Goal: Task Accomplishment & Management: Use online tool/utility

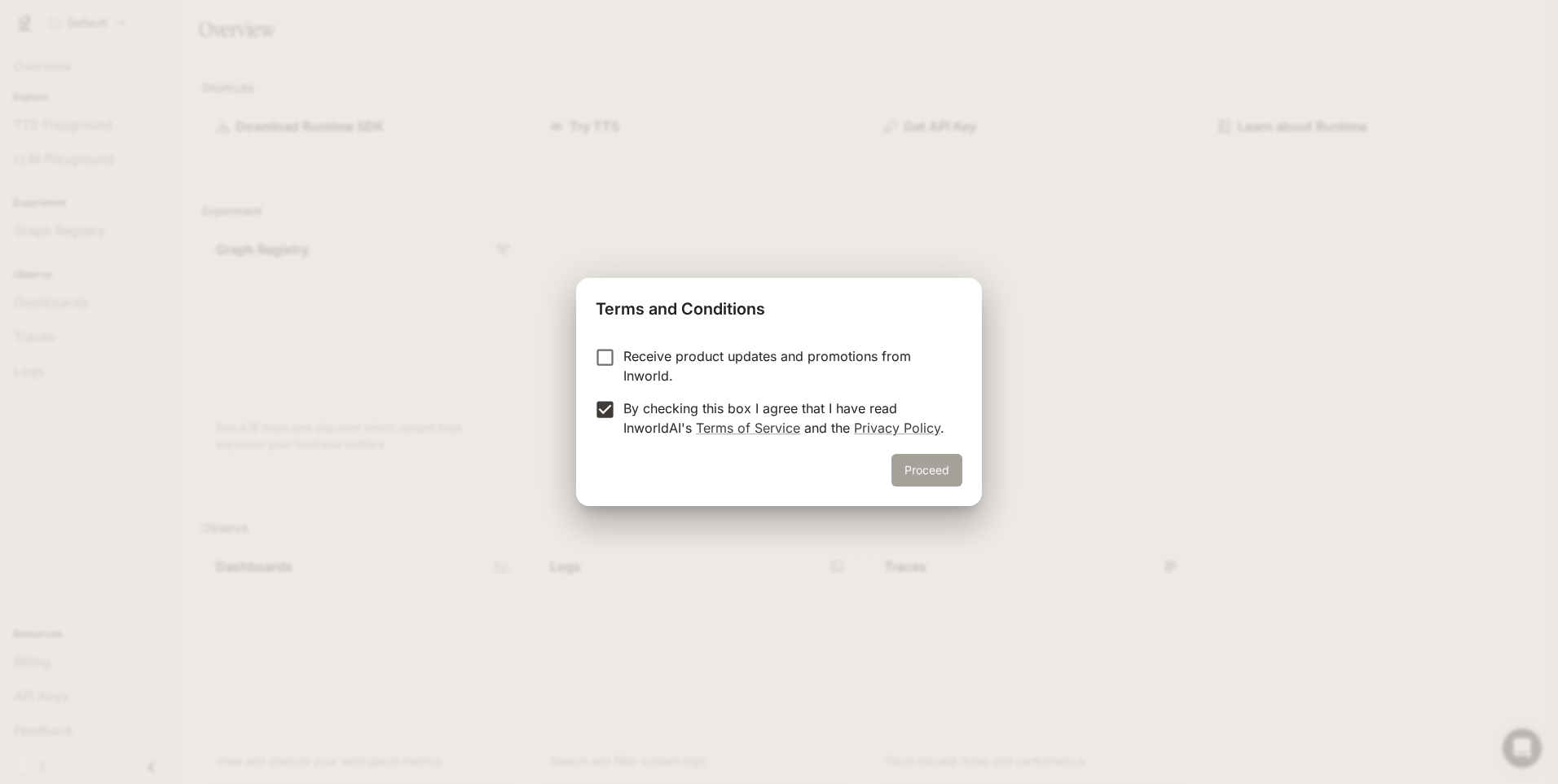
click at [952, 462] on button "Proceed" at bounding box center [926, 470] width 71 height 32
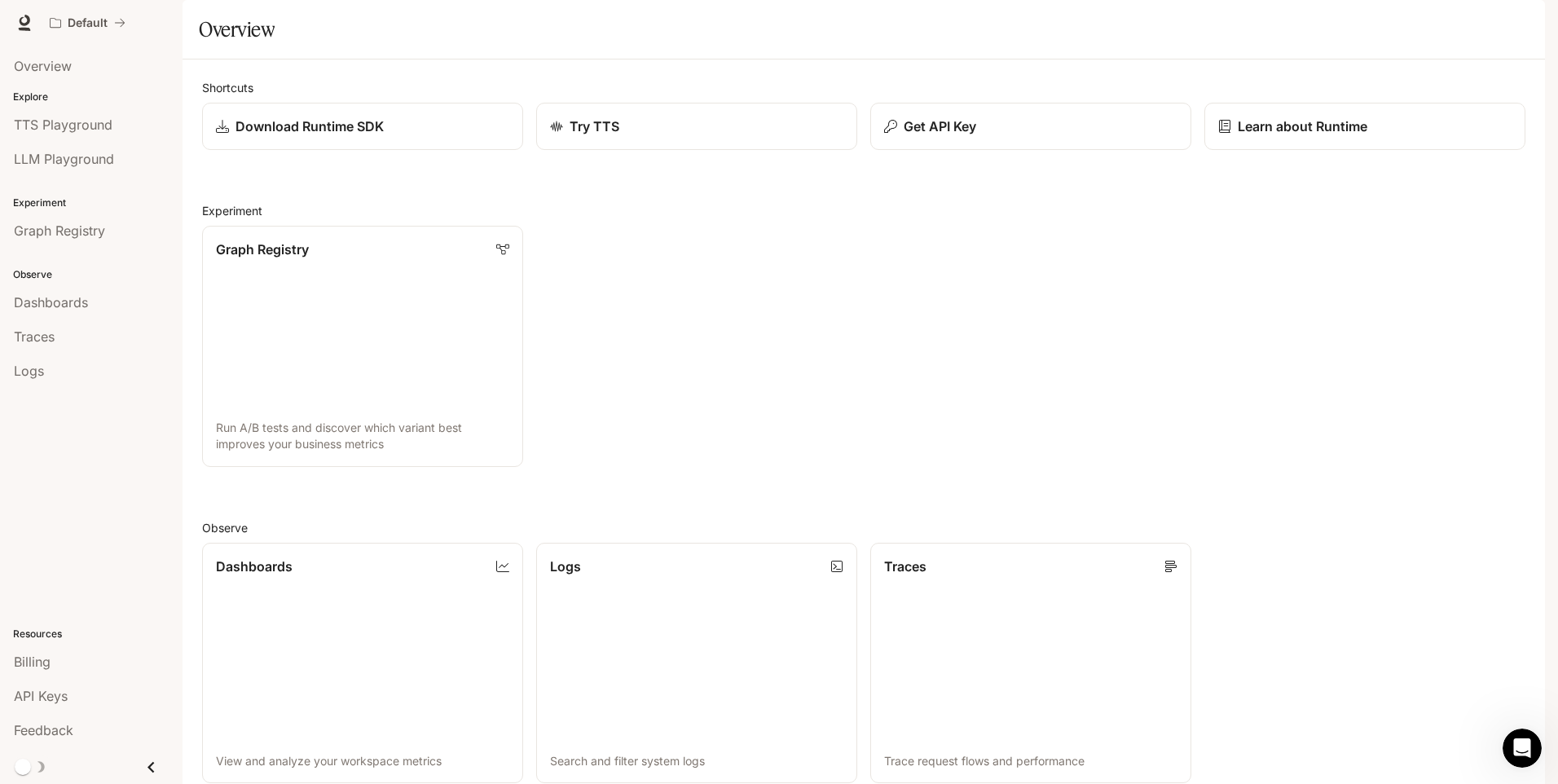
click at [1522, 26] on img "button" at bounding box center [1522, 23] width 23 height 23
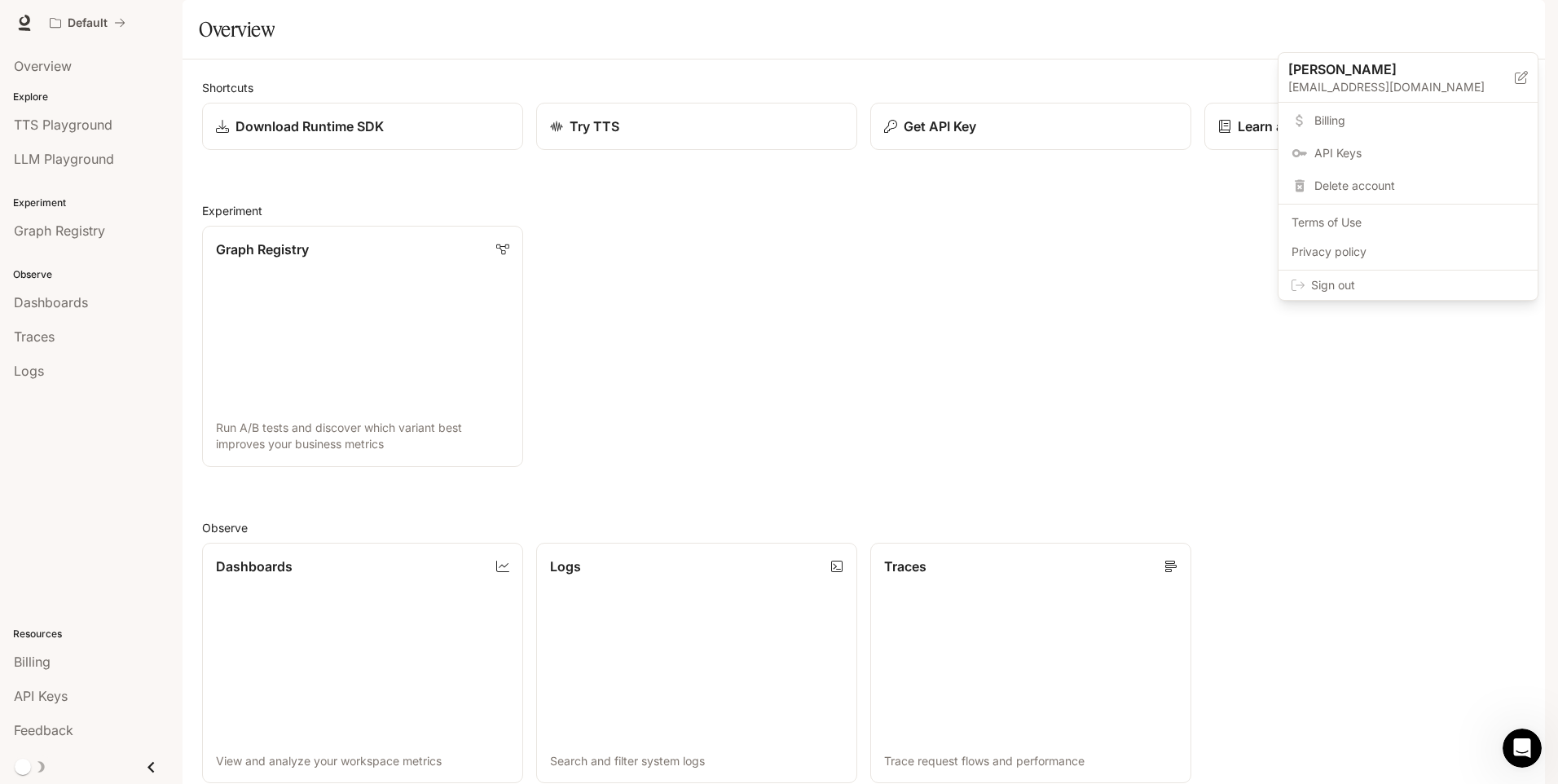
click at [917, 102] on div at bounding box center [779, 392] width 1558 height 784
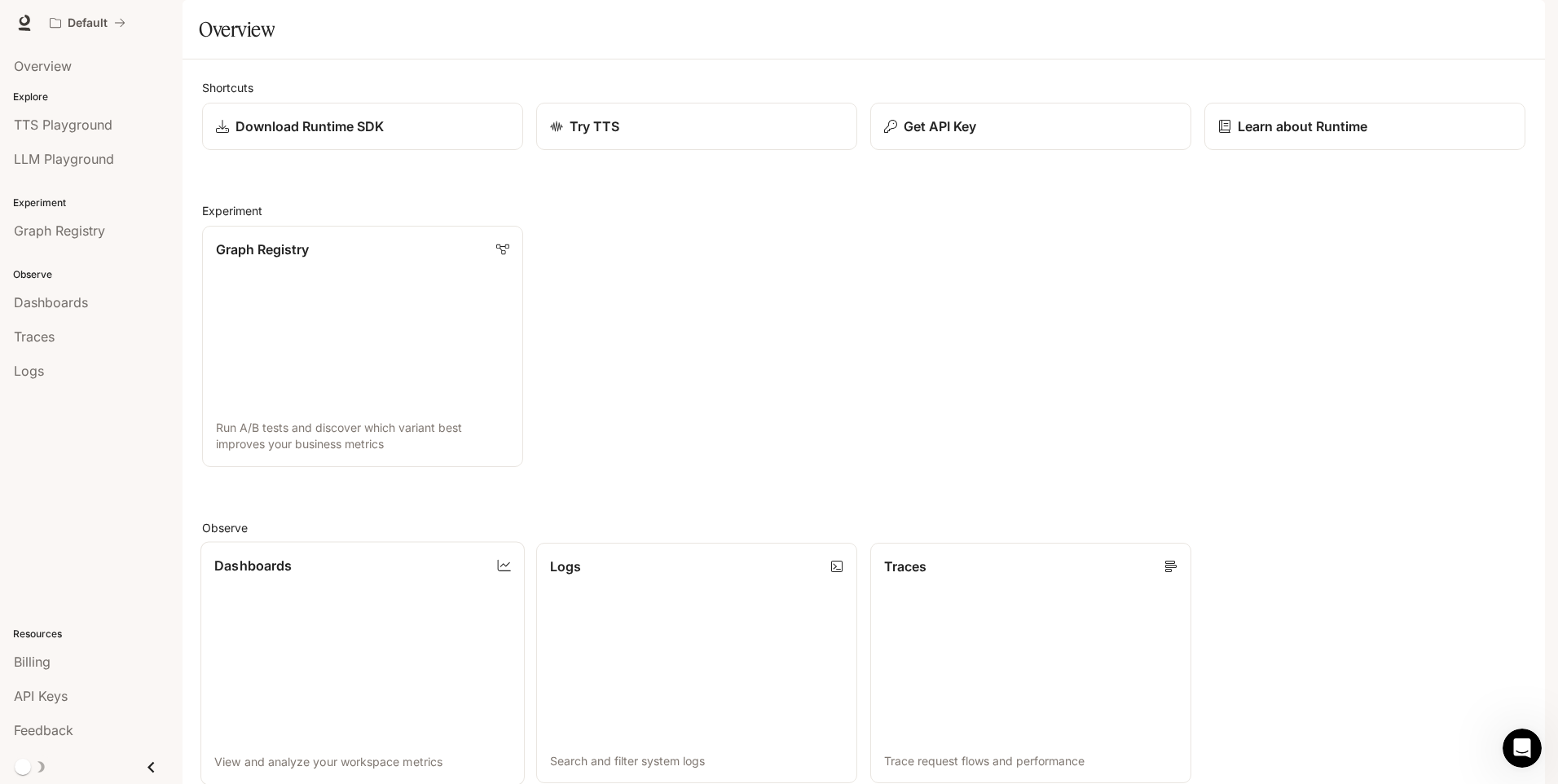
scroll to position [326, 0]
click at [22, 23] on icon at bounding box center [25, 21] width 10 height 11
click at [600, 136] on p "Try TTS" at bounding box center [592, 126] width 50 height 20
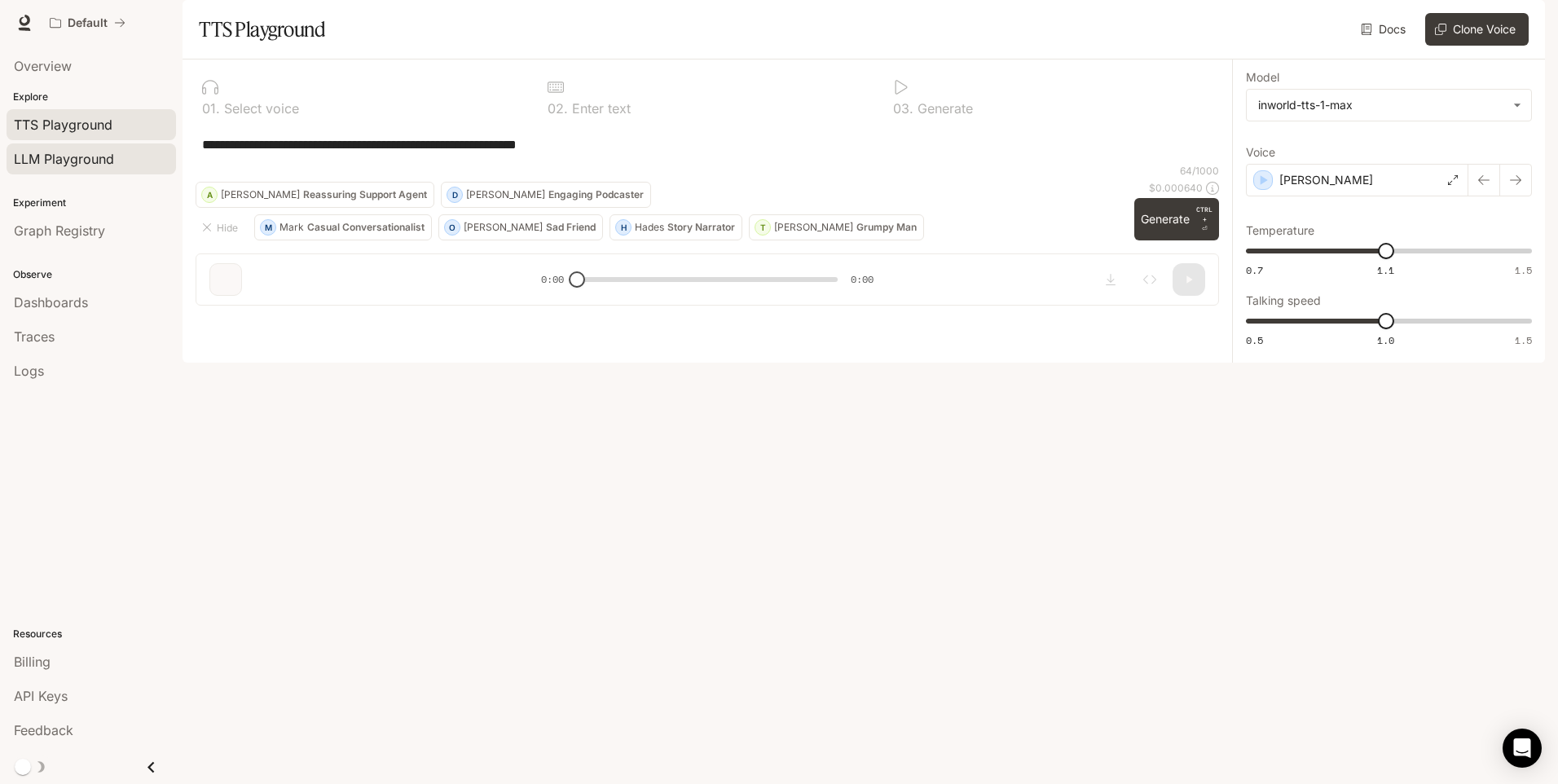
click at [48, 162] on span "LLM Playground" at bounding box center [64, 159] width 100 height 20
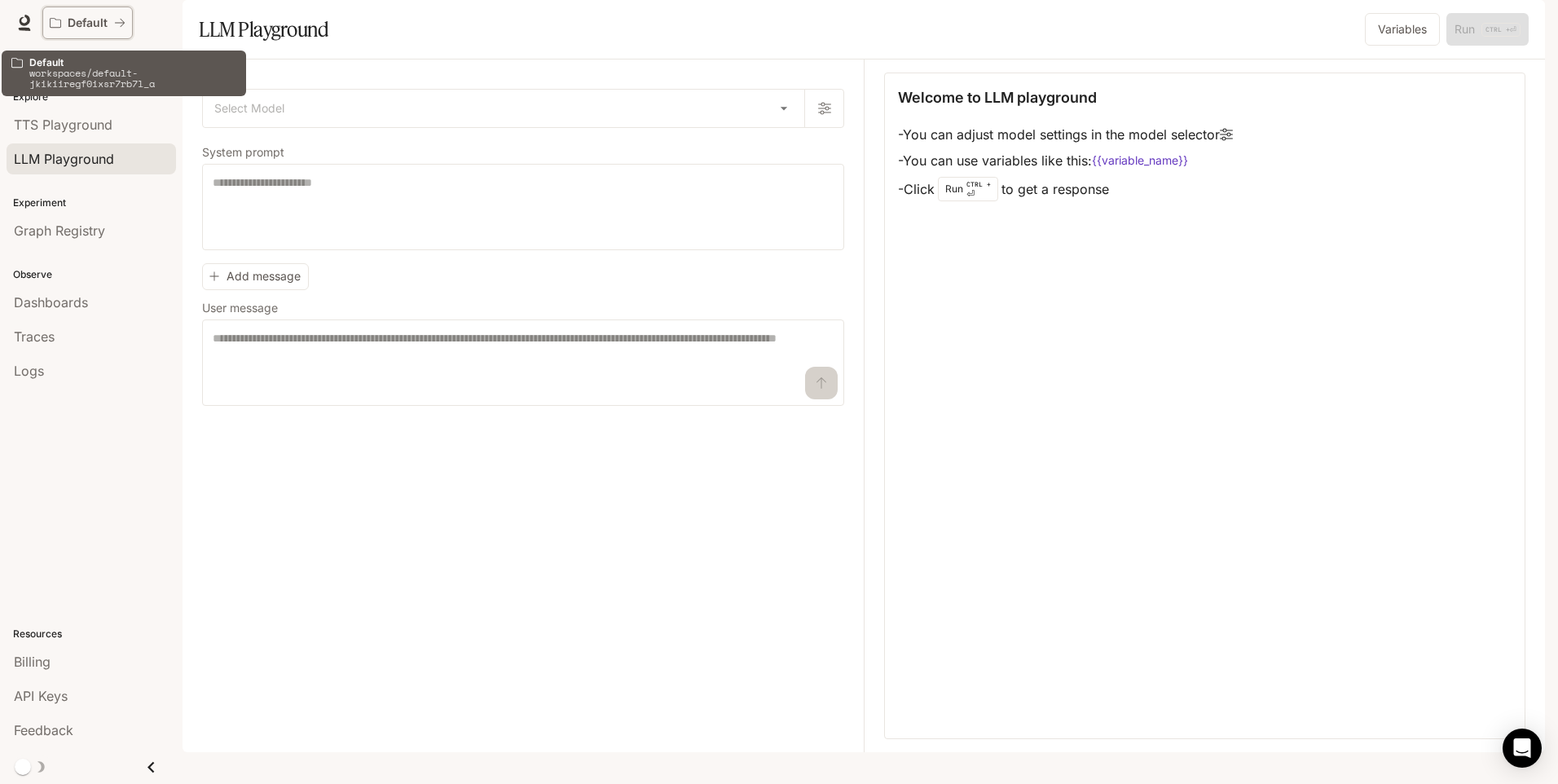
click at [57, 22] on icon "All workspaces" at bounding box center [56, 23] width 11 height 11
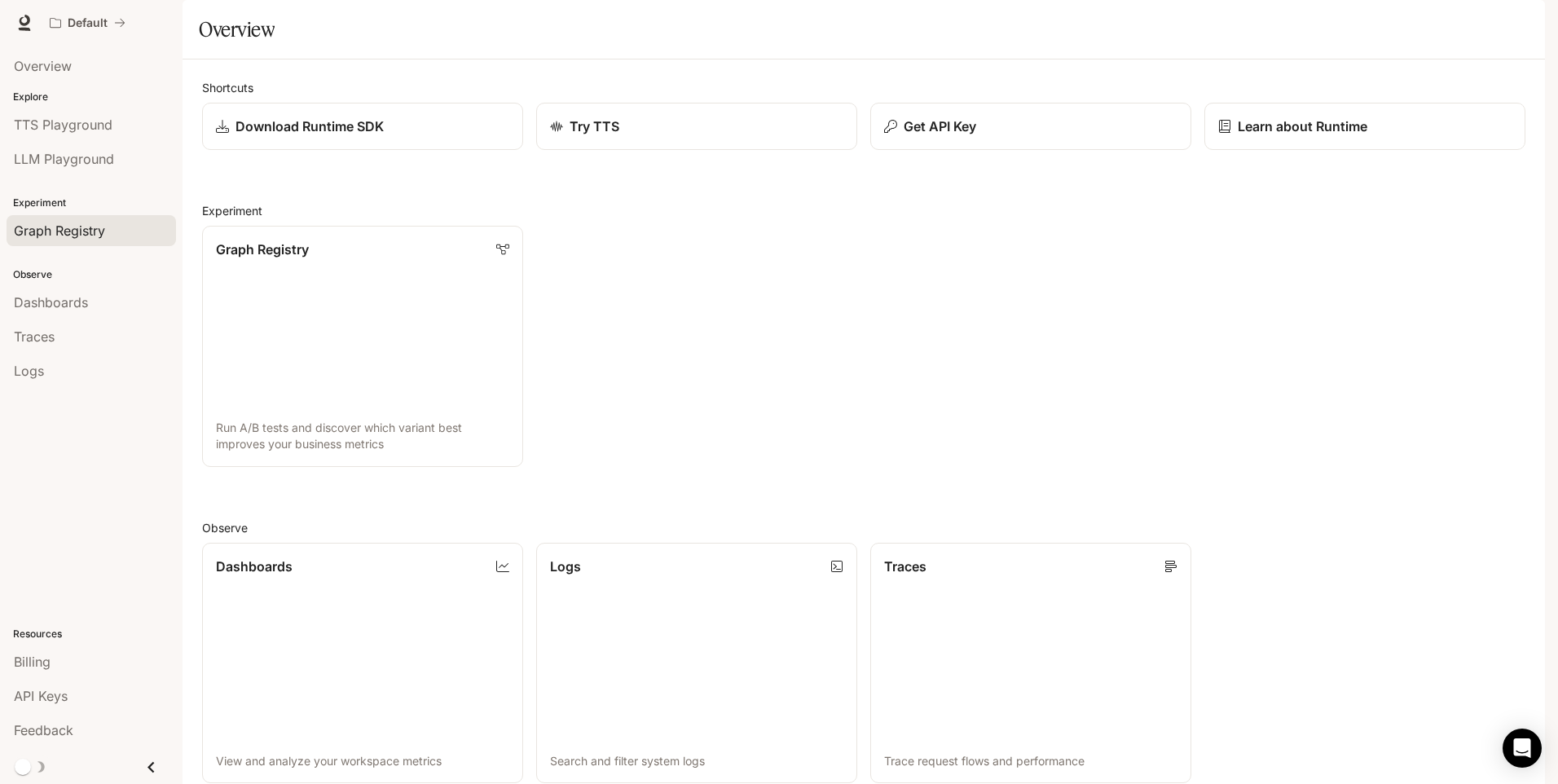
click at [56, 229] on span "Graph Registry" at bounding box center [60, 230] width 91 height 20
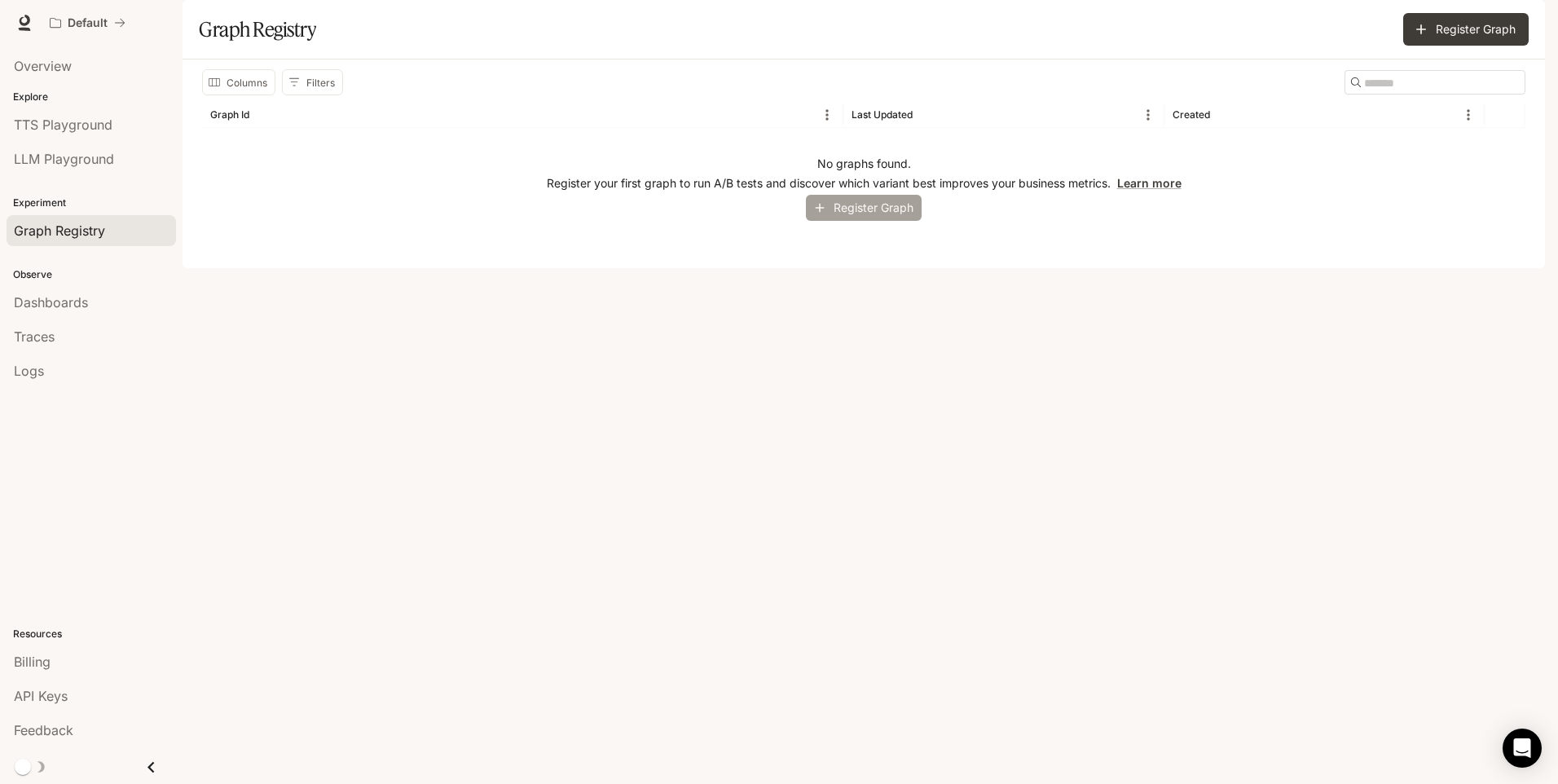
click at [866, 221] on button "Register Graph" at bounding box center [864, 208] width 115 height 26
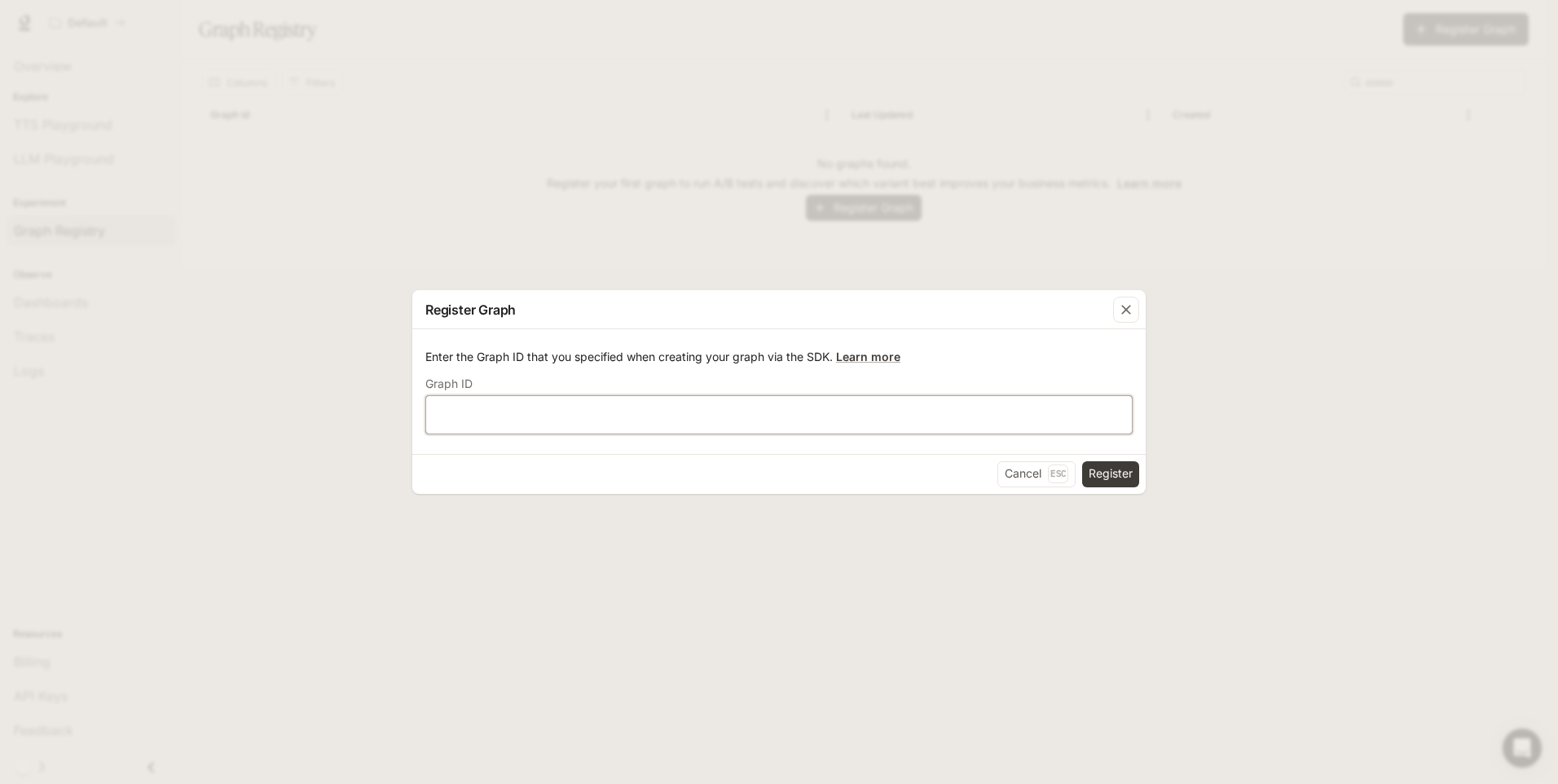
click at [648, 407] on input "text" at bounding box center [779, 413] width 706 height 16
click at [1001, 474] on button "Cancel Esc" at bounding box center [1036, 475] width 79 height 26
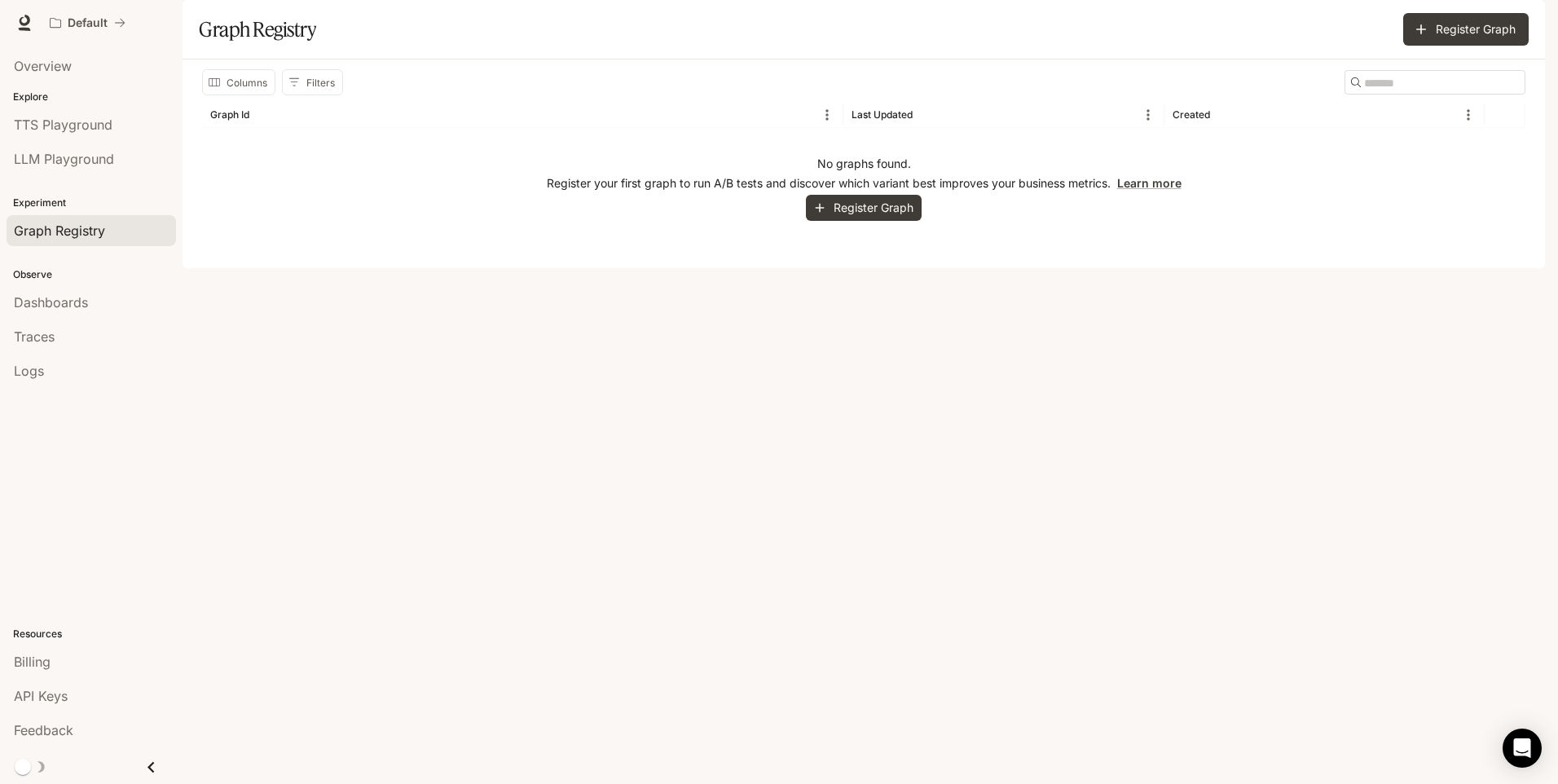
drag, startPoint x: 1495, startPoint y: 0, endPoint x: 1022, endPoint y: 454, distance: 655.6
click at [1022, 268] on div "Columns Filters ​ Graph Id Last Updated Created No graphs found. Register your …" at bounding box center [864, 164] width 1362 height 209
click at [1528, 26] on img "button" at bounding box center [1522, 23] width 23 height 23
click at [1139, 457] on div at bounding box center [779, 392] width 1558 height 784
click at [968, 268] on div "Columns Filters ​ Graph Id Last Updated Created No graphs found. Register your …" at bounding box center [864, 164] width 1362 height 209
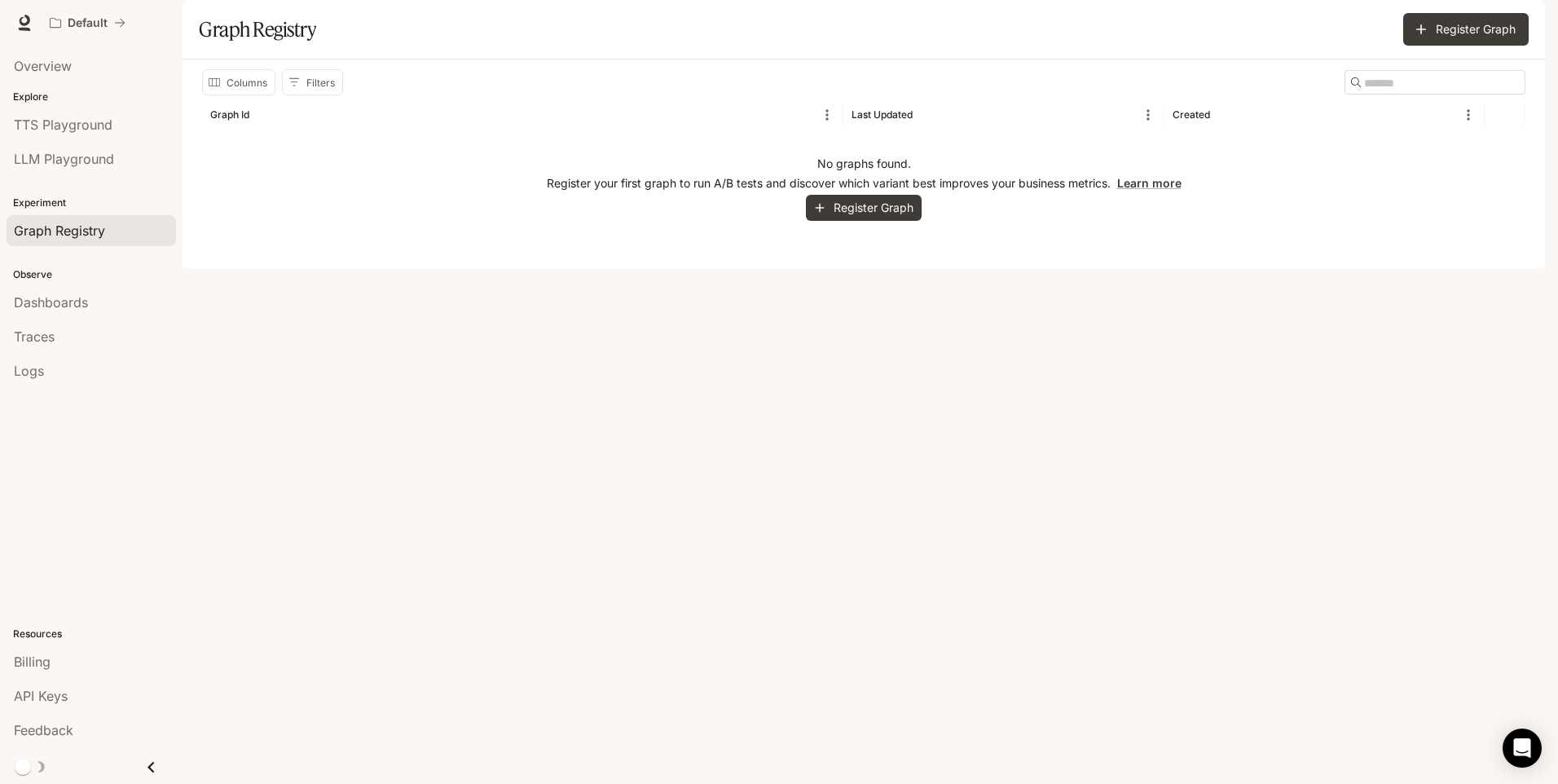
drag, startPoint x: 1508, startPoint y: 0, endPoint x: 882, endPoint y: 497, distance: 799.3
click at [882, 268] on div "Columns Filters ​ Graph Id Last Updated Created No graphs found. Register your …" at bounding box center [864, 164] width 1362 height 209
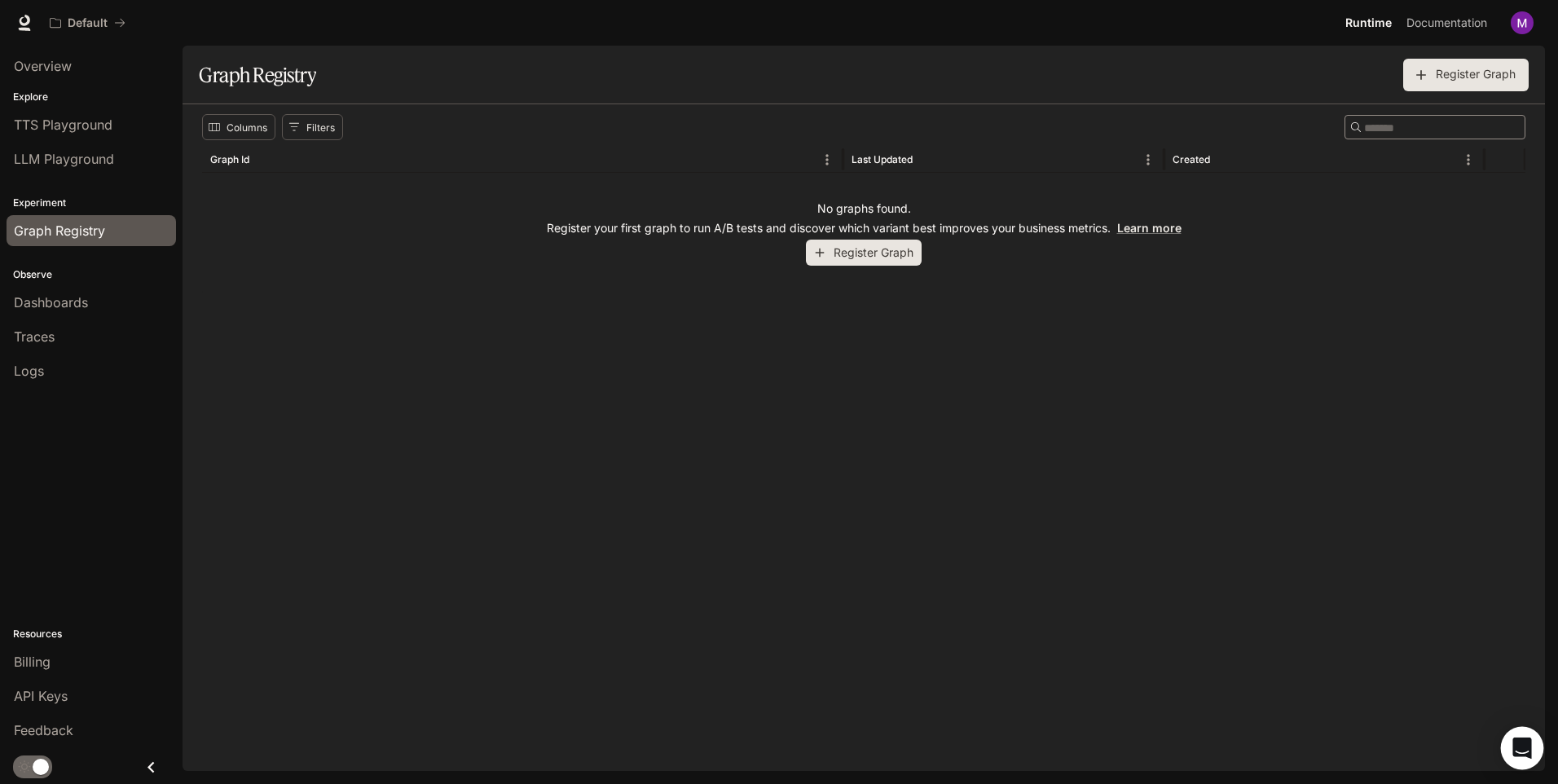
click at [1533, 751] on div "Open Intercom Messenger" at bounding box center [1523, 748] width 44 height 44
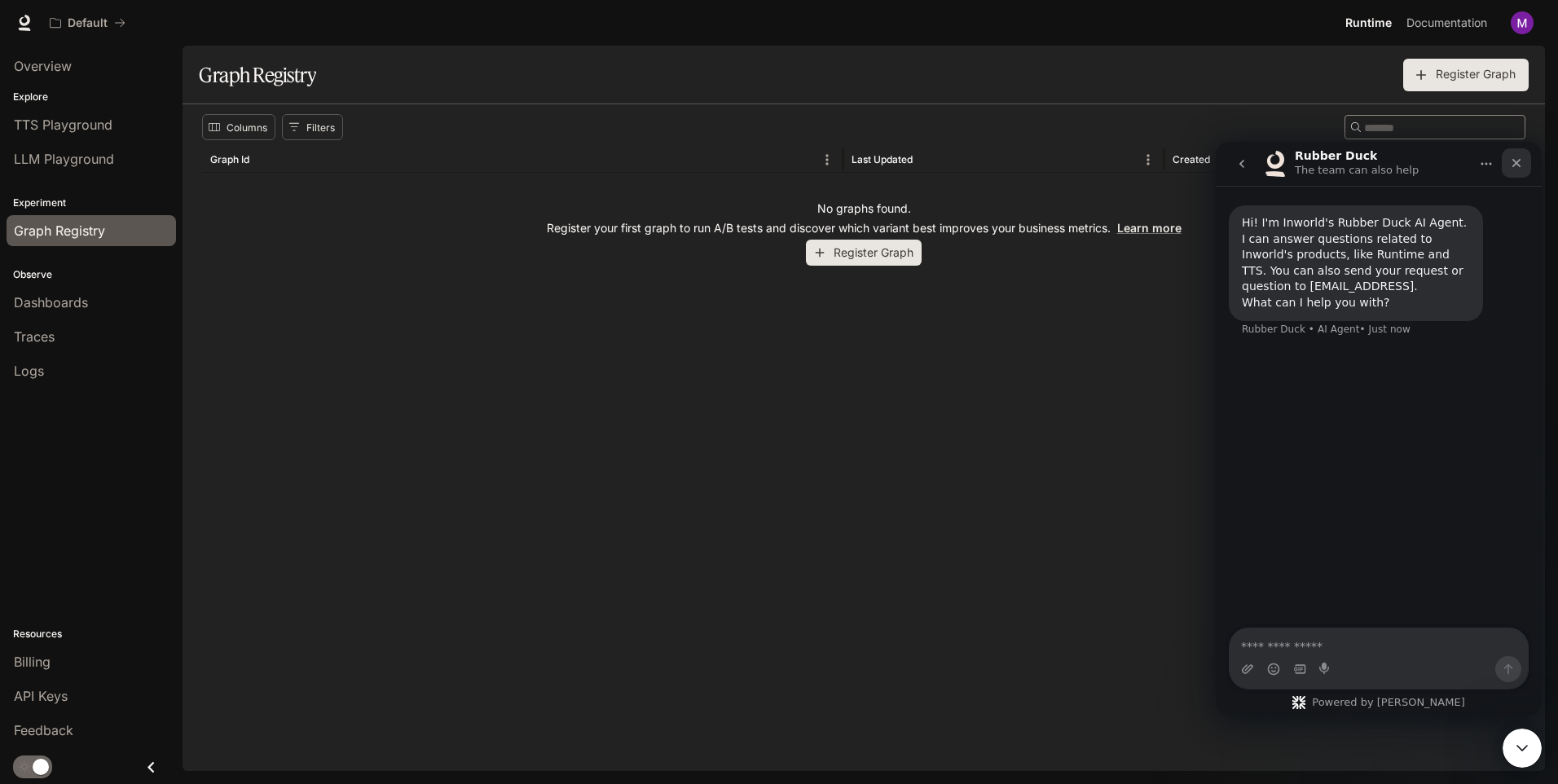
click at [1517, 159] on icon "Close" at bounding box center [1516, 163] width 13 height 13
